Goal: Task Accomplishment & Management: Manage account settings

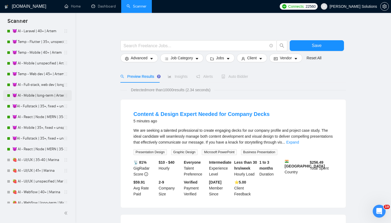
click at [37, 96] on link "😈 AI - Mobile | long-term | Artem" at bounding box center [37, 95] width 51 height 11
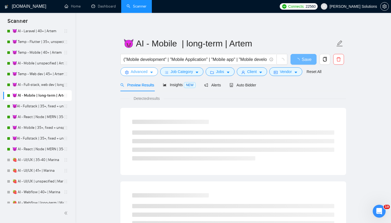
click at [129, 69] on button "Advanced" at bounding box center [139, 71] width 38 height 9
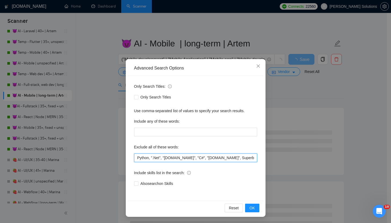
click at [173, 159] on input "Python, ".Net", "[DOMAIN_NAME]", "C#", "[DOMAIN_NAME]", Superblocks, "Zoho CRM"…" at bounding box center [195, 158] width 123 height 9
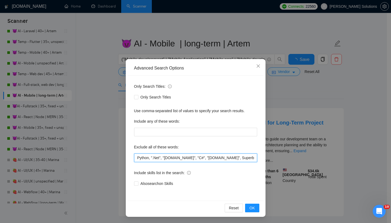
click at [173, 159] on input "Python, ".Net", "[DOMAIN_NAME]", "C#", "[DOMAIN_NAME]", Superblocks, "Zoho CRM"…" at bounding box center [195, 158] width 123 height 9
drag, startPoint x: 158, startPoint y: 157, endPoint x: 146, endPoint y: 161, distance: 12.6
click at [158, 157] on input "Python, ".Net", "[DOMAIN_NAME]", "C#", "[DOMAIN_NAME]", Superblocks, "Zoho CRM"…" at bounding box center [195, 158] width 123 height 9
click at [131, 158] on div "Only Search Titles: Only Search Titles Use comma-separated list of values to sp…" at bounding box center [196, 138] width 136 height 125
click at [134, 158] on input "Python, ".Net", "[DOMAIN_NAME]", "C#", "[DOMAIN_NAME]", Superblocks, "Zoho CRM"…" at bounding box center [195, 158] width 123 height 9
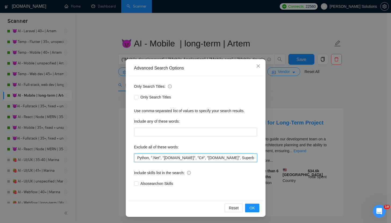
paste input ""not looking for agencies", "looking for a freelancer","
type input ""not looking for agencies", "looking for a freelancer", Python, ".Net", "[DOMAI…"
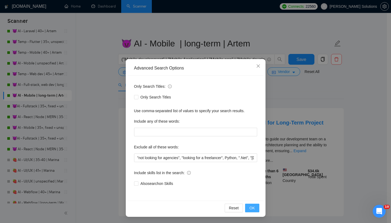
click at [249, 205] on span "OK" at bounding box center [251, 208] width 5 height 6
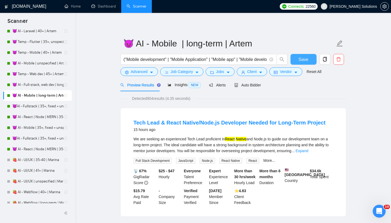
click at [303, 62] on span "Save" at bounding box center [303, 59] width 10 height 7
click at [304, 64] on button "Save" at bounding box center [303, 59] width 26 height 11
